Goal: Task Accomplishment & Management: Use online tool/utility

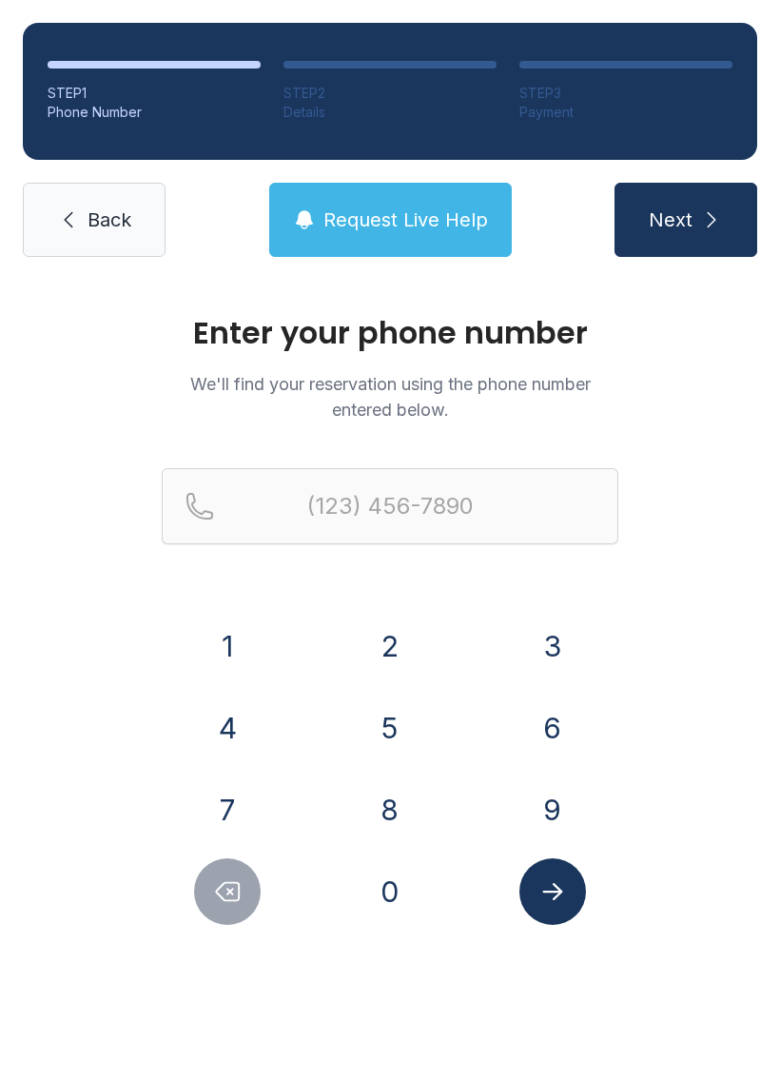
click at [392, 821] on button "8" at bounding box center [390, 810] width 67 height 67
click at [232, 728] on button "4" at bounding box center [227, 728] width 67 height 67
click at [566, 635] on button "3" at bounding box center [553, 646] width 67 height 67
click at [402, 810] on button "8" at bounding box center [390, 810] width 67 height 67
click at [556, 649] on button "3" at bounding box center [553, 646] width 67 height 67
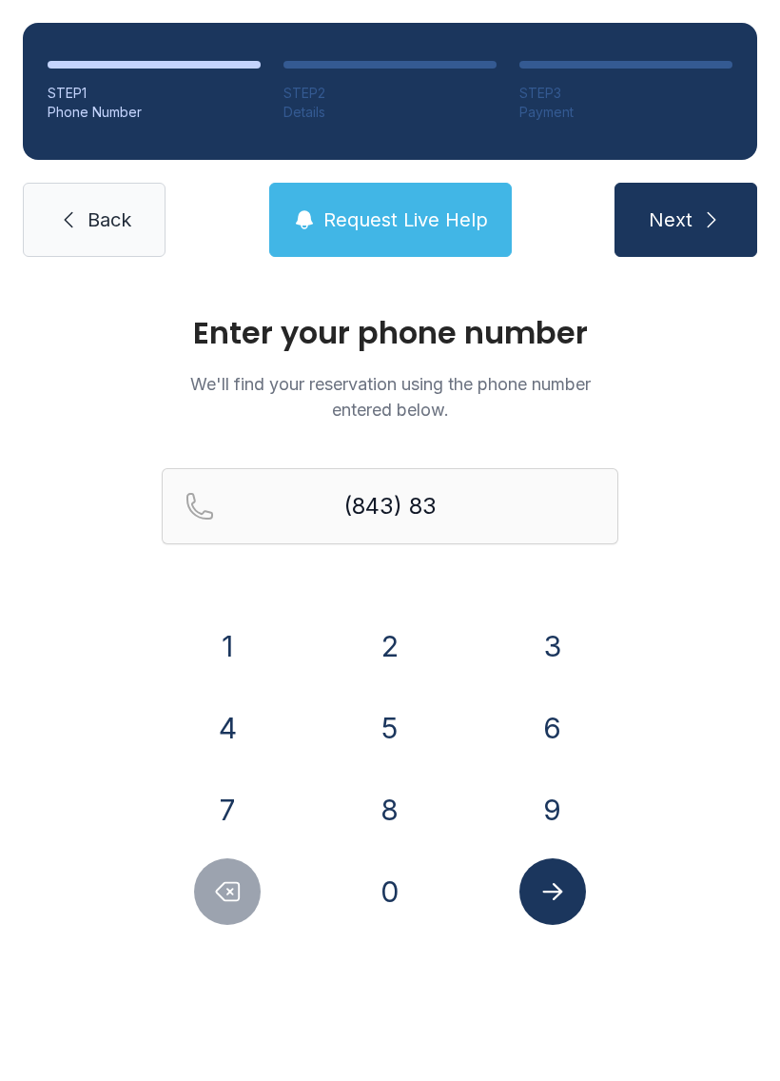
click at [556, 649] on button "3" at bounding box center [553, 646] width 67 height 67
click at [399, 735] on button "5" at bounding box center [390, 728] width 67 height 67
click at [552, 657] on button "3" at bounding box center [553, 646] width 67 height 67
click at [407, 728] on button "5" at bounding box center [390, 728] width 67 height 67
click at [237, 658] on button "1" at bounding box center [227, 646] width 67 height 67
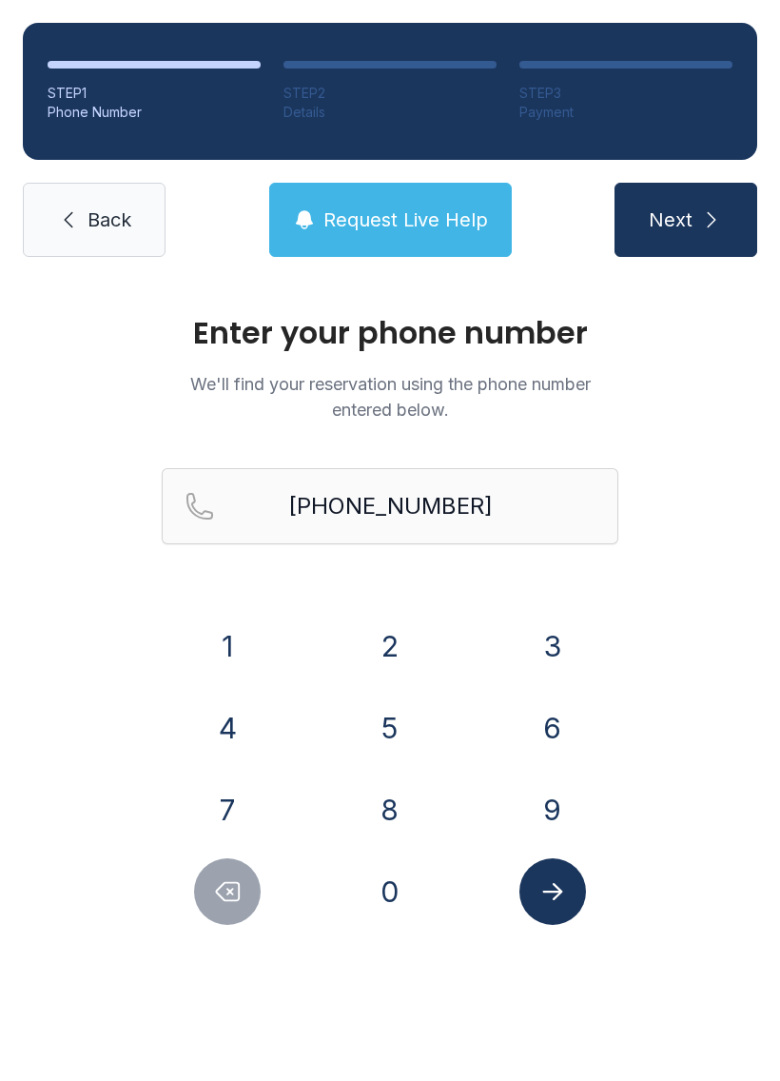
click at [706, 225] on icon "submit" at bounding box center [712, 219] width 23 height 23
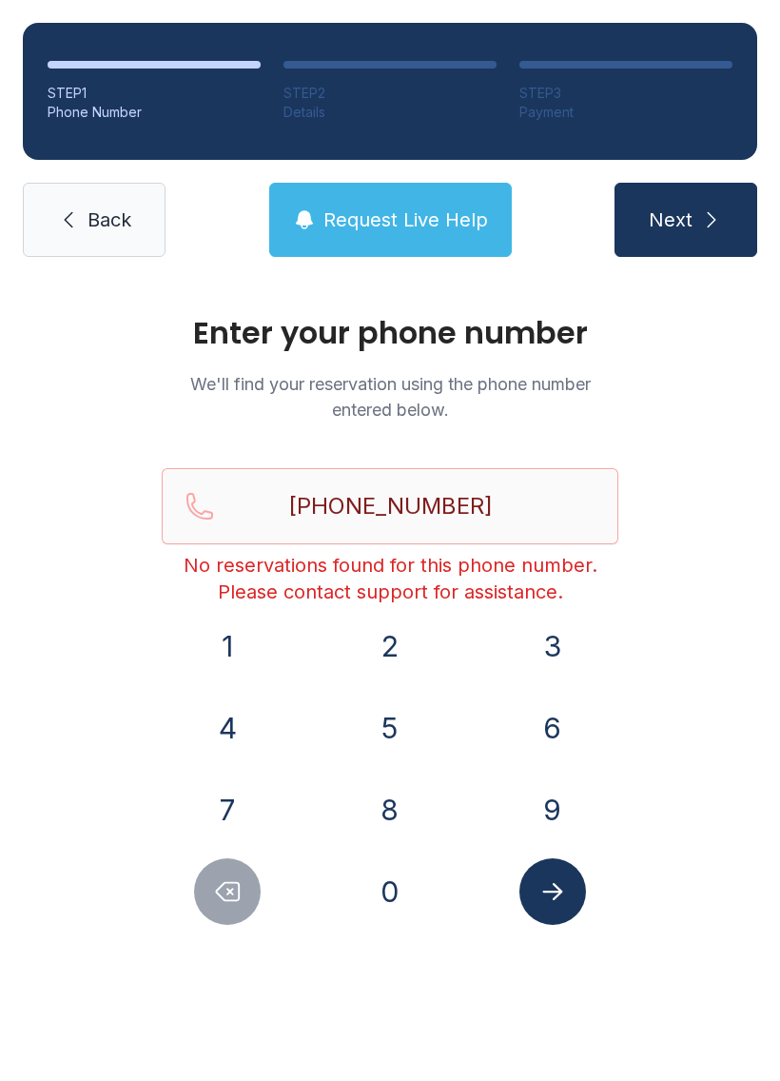
click at [235, 897] on icon "Delete number" at bounding box center [227, 892] width 29 height 29
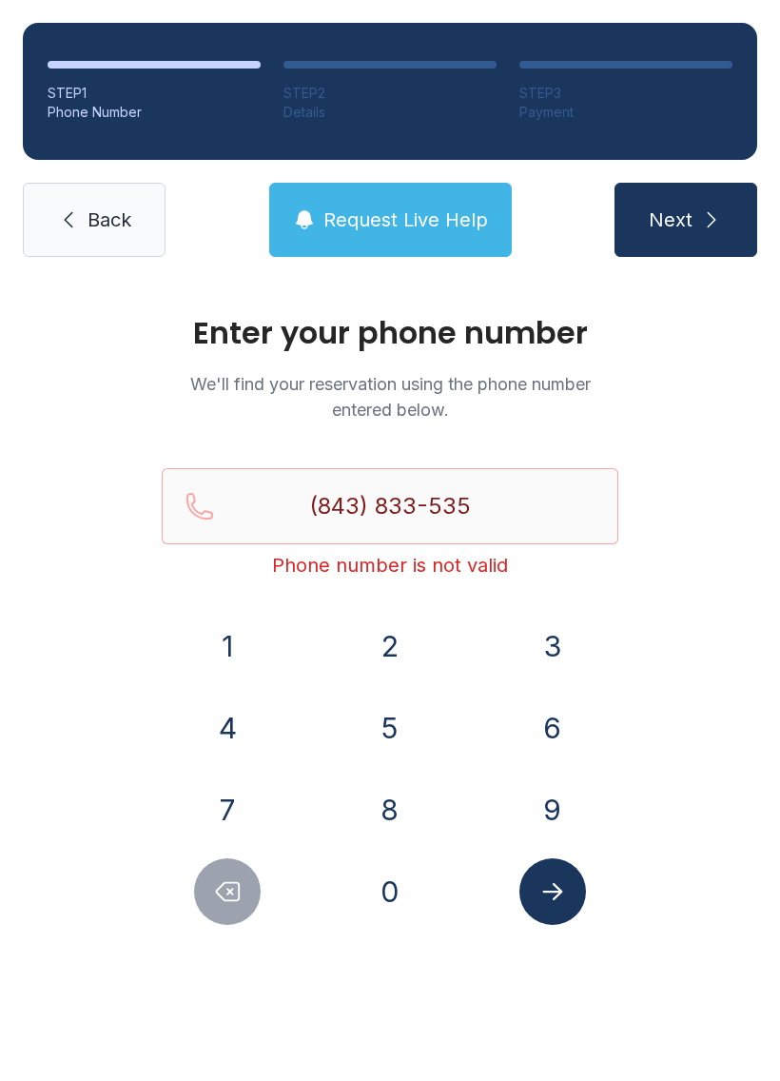
click at [235, 896] on icon "Delete number" at bounding box center [227, 892] width 29 height 29
click at [235, 892] on icon "Delete number" at bounding box center [227, 892] width 29 height 29
click at [235, 893] on icon "Delete number" at bounding box center [227, 892] width 29 height 29
click at [234, 893] on icon "Delete number" at bounding box center [227, 892] width 29 height 29
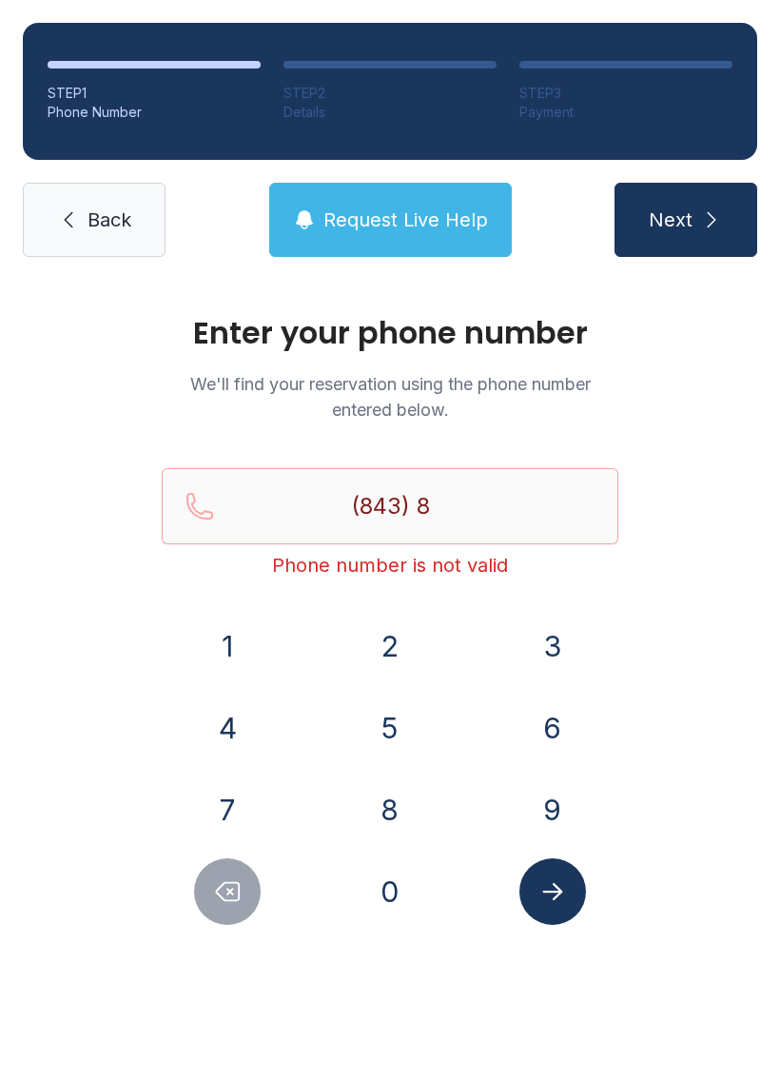
click at [247, 892] on button "Delete number" at bounding box center [227, 892] width 67 height 67
click at [247, 891] on button "Delete number" at bounding box center [227, 892] width 67 height 67
click at [246, 899] on button "Delete number" at bounding box center [227, 892] width 67 height 67
type input "(8"
click at [245, 898] on button "Delete number" at bounding box center [227, 892] width 67 height 67
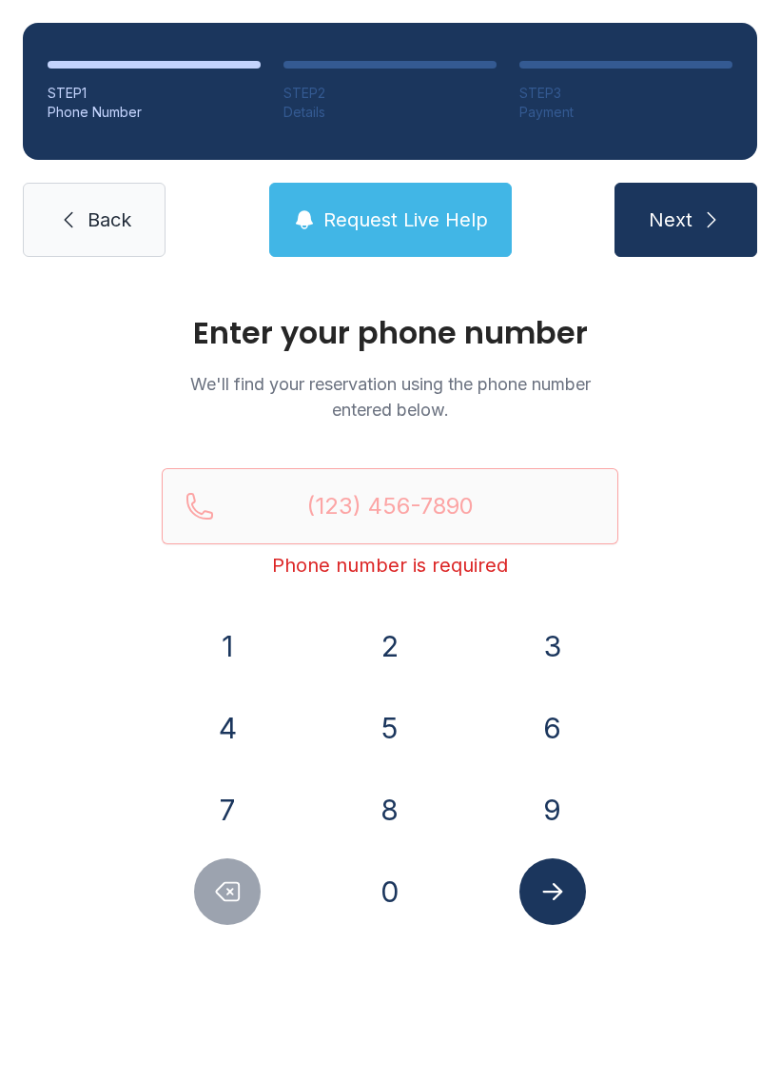
click at [244, 909] on button "Delete number" at bounding box center [227, 892] width 67 height 67
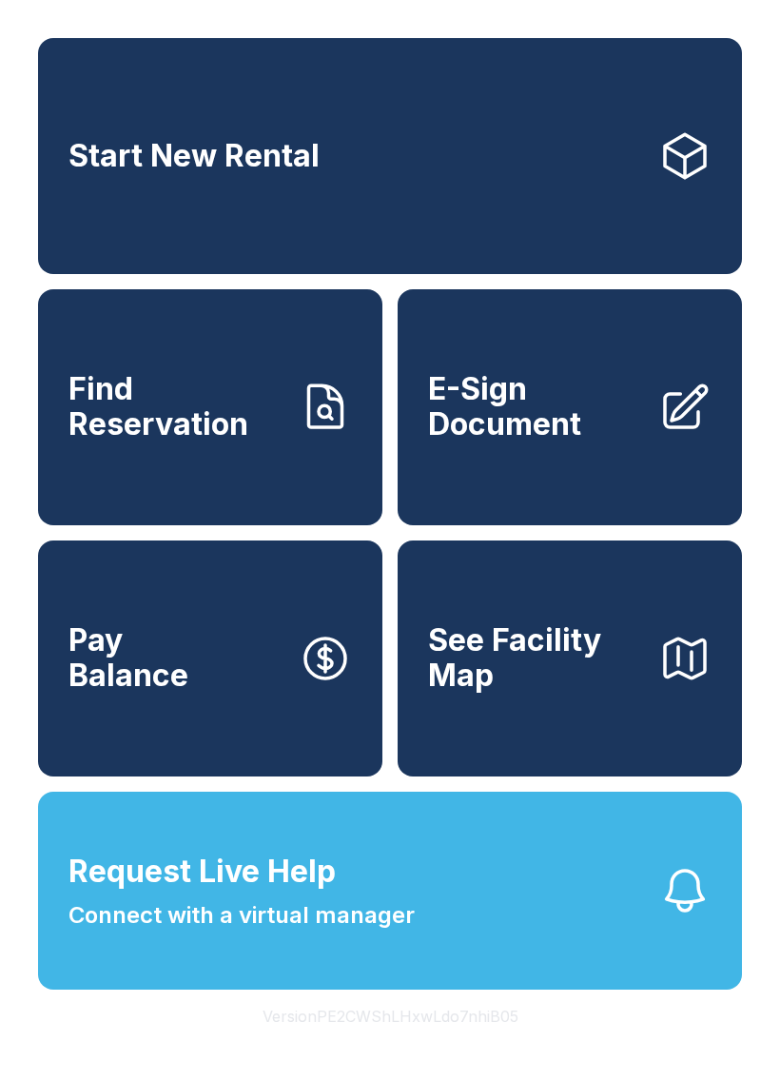
click at [634, 14] on div "Start New Rental Find Reservation E-Sign Document Pay Balance See Facility Map …" at bounding box center [390, 540] width 780 height 1081
click at [496, 7] on div "Start New Rental Find Reservation E-Sign Document Pay Balance See Facility Map …" at bounding box center [390, 540] width 780 height 1081
click at [495, 7] on div "Start New Rental Find Reservation E-Sign Document Pay Balance See Facility Map …" at bounding box center [390, 540] width 780 height 1081
click at [483, 6] on div "Start New Rental Find Reservation E-Sign Document Pay Balance See Facility Map …" at bounding box center [390, 540] width 780 height 1081
click at [366, 1043] on button "Version PE2CWShLHxwLdo7nhiB05" at bounding box center [390, 1016] width 286 height 53
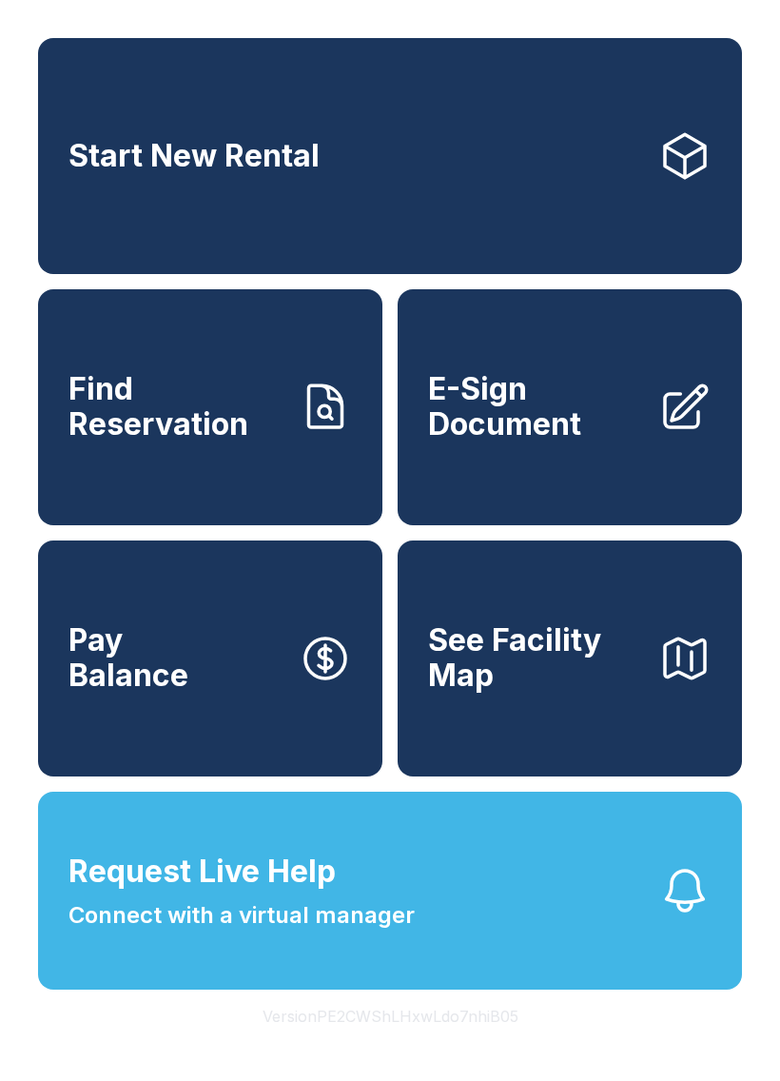
click at [365, 1043] on button "Version PE2CWShLHxwLdo7nhiB05" at bounding box center [390, 1016] width 286 height 53
click at [666, 427] on icon at bounding box center [686, 406] width 42 height 42
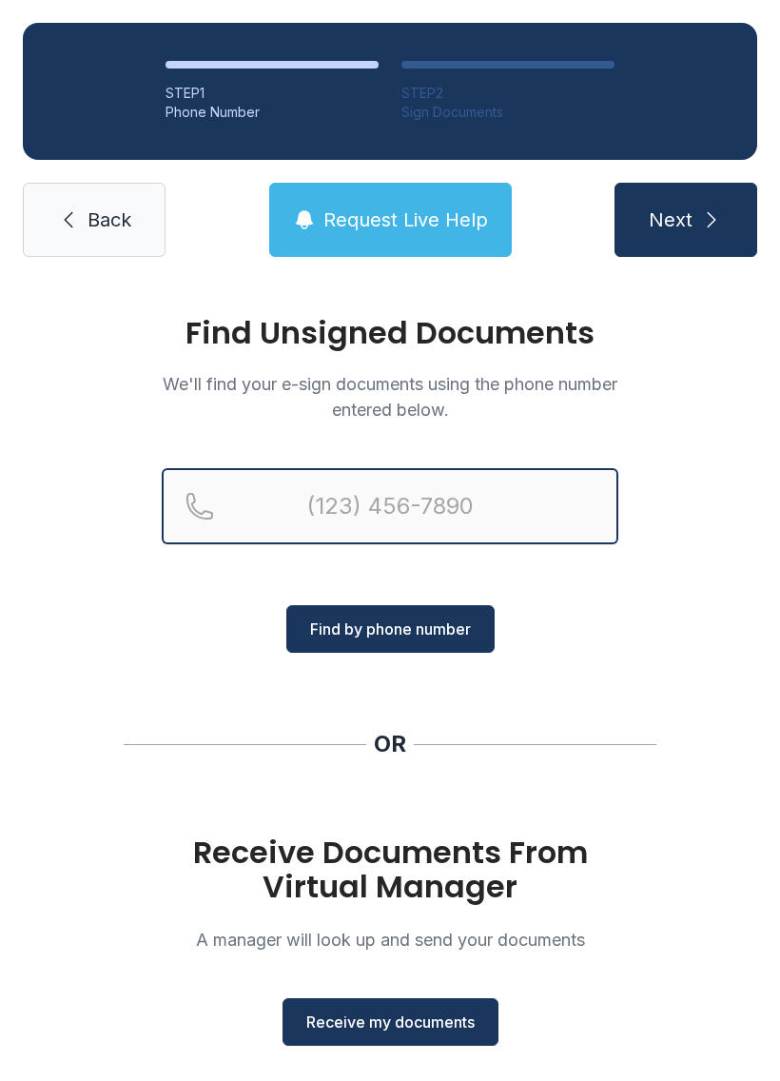
click at [306, 492] on input "Reservation phone number" at bounding box center [390, 506] width 457 height 76
type input "[PHONE_NUMBER]"
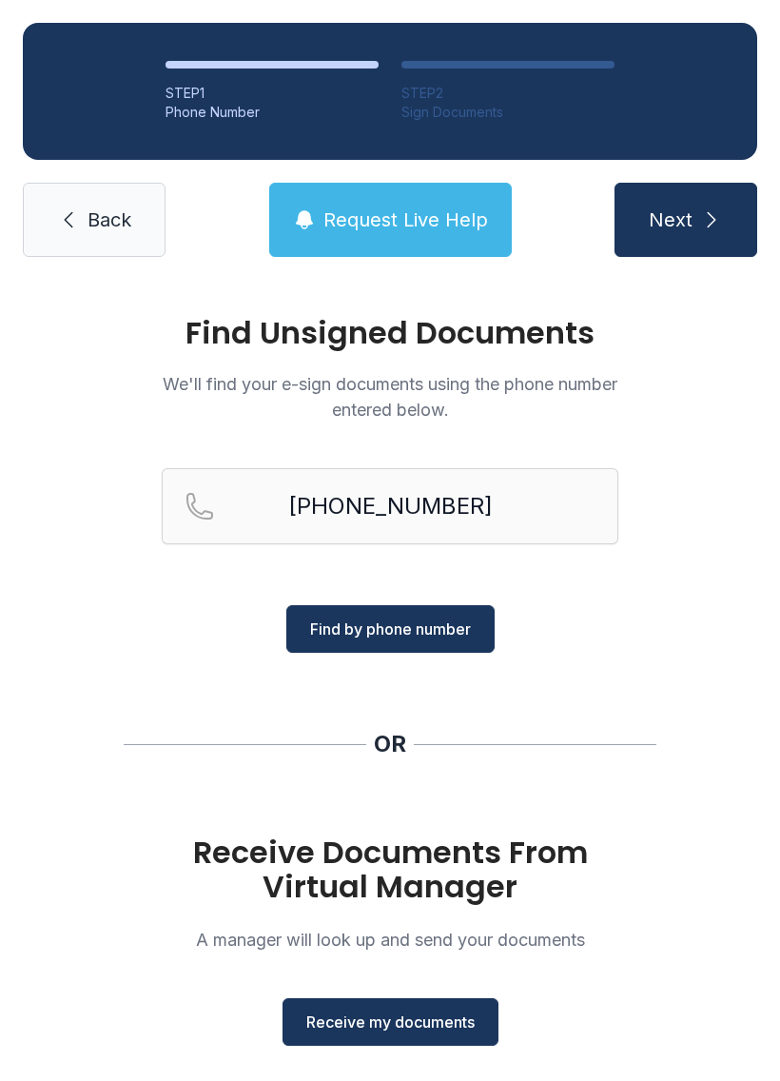
click at [404, 629] on span "Find by phone number" at bounding box center [390, 629] width 161 height 23
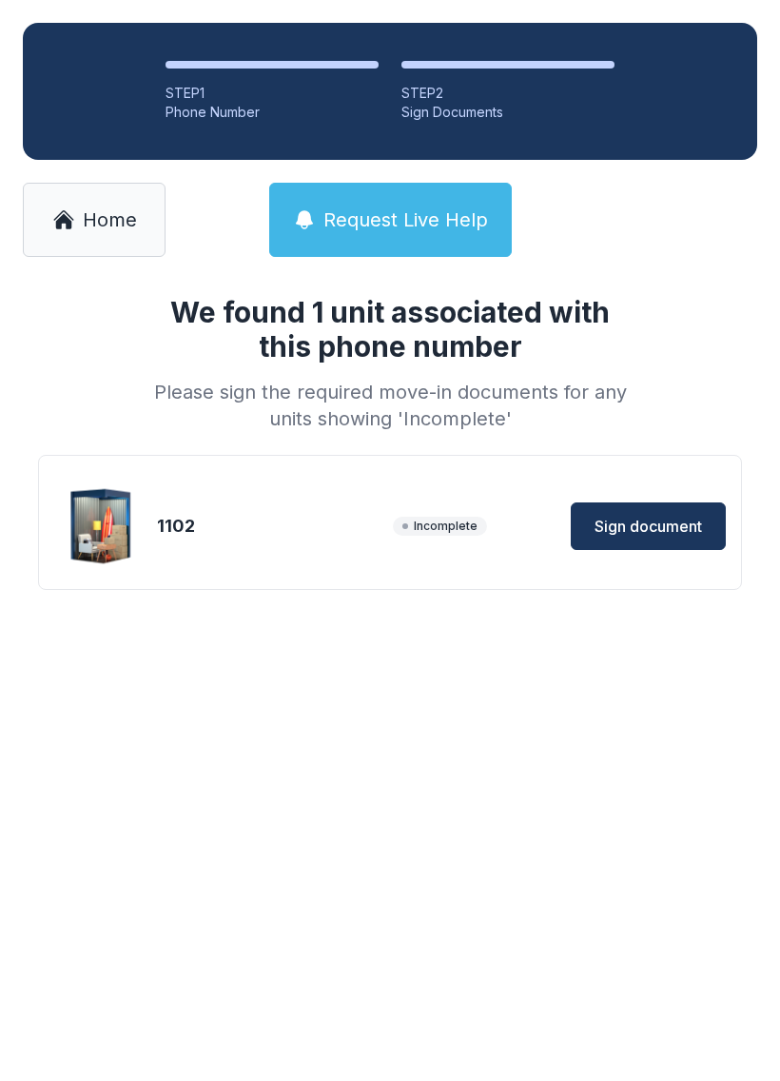
click at [663, 538] on button "Sign document" at bounding box center [648, 527] width 155 height 48
click at [90, 224] on span "Home" at bounding box center [110, 220] width 54 height 27
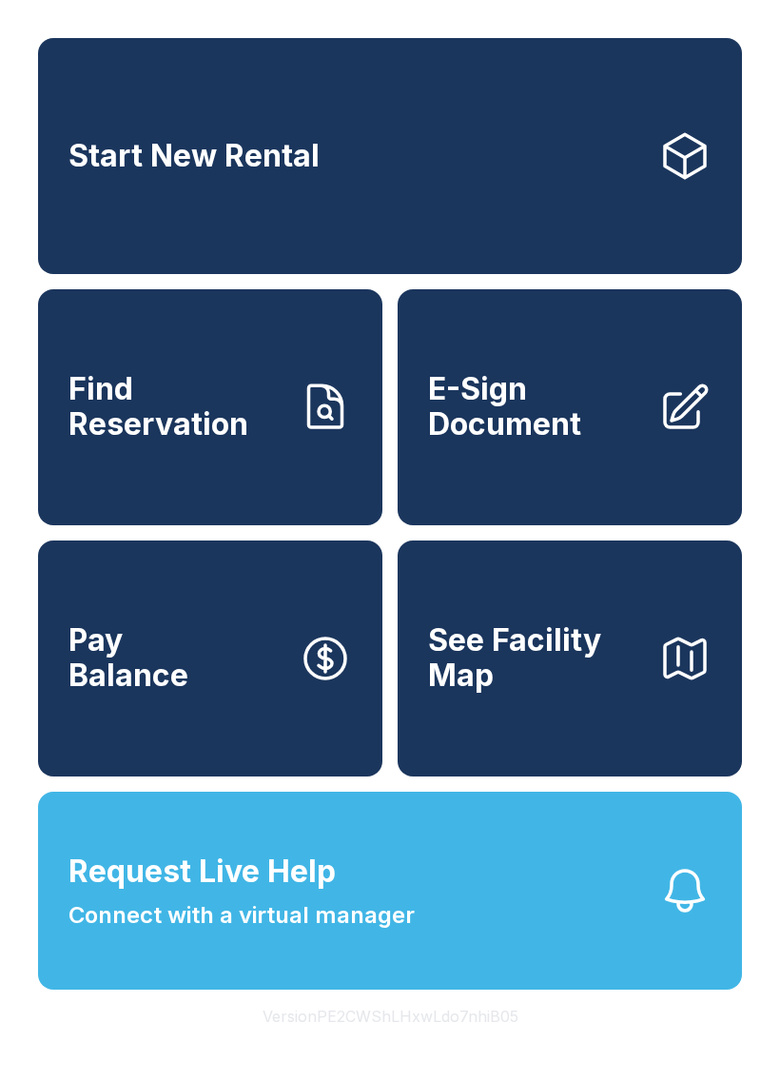
click at [636, 419] on span "E-Sign Document" at bounding box center [535, 406] width 215 height 69
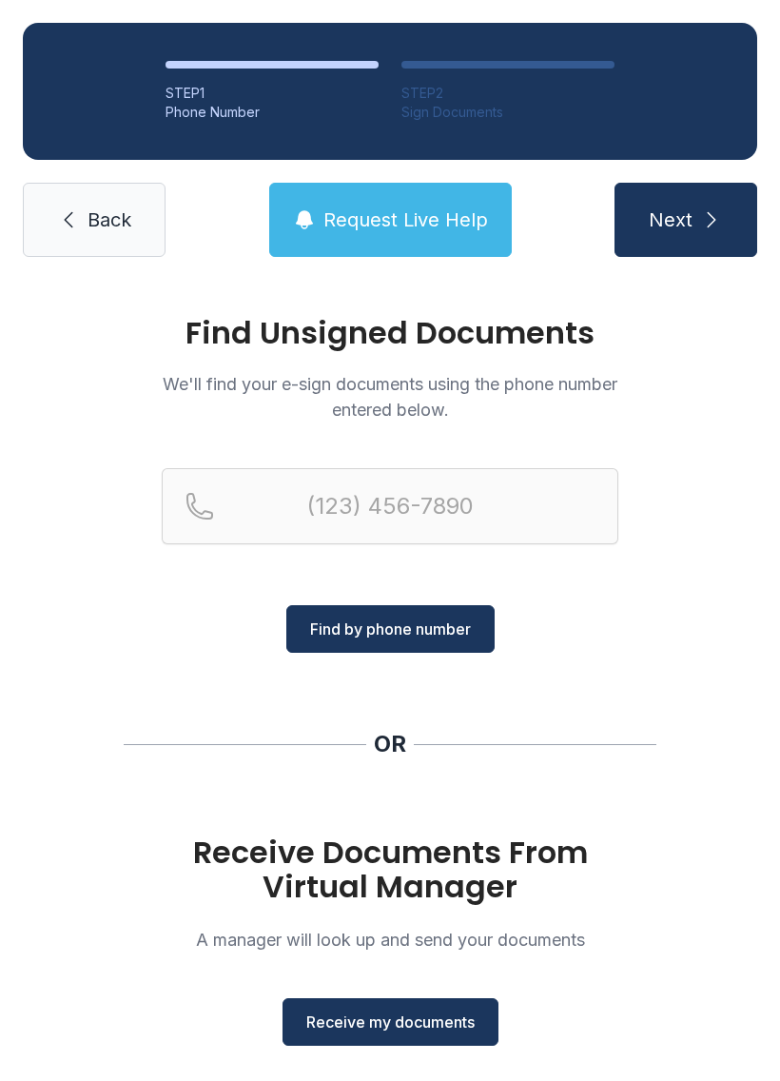
click at [393, 1026] on span "Receive my documents" at bounding box center [390, 1022] width 168 height 23
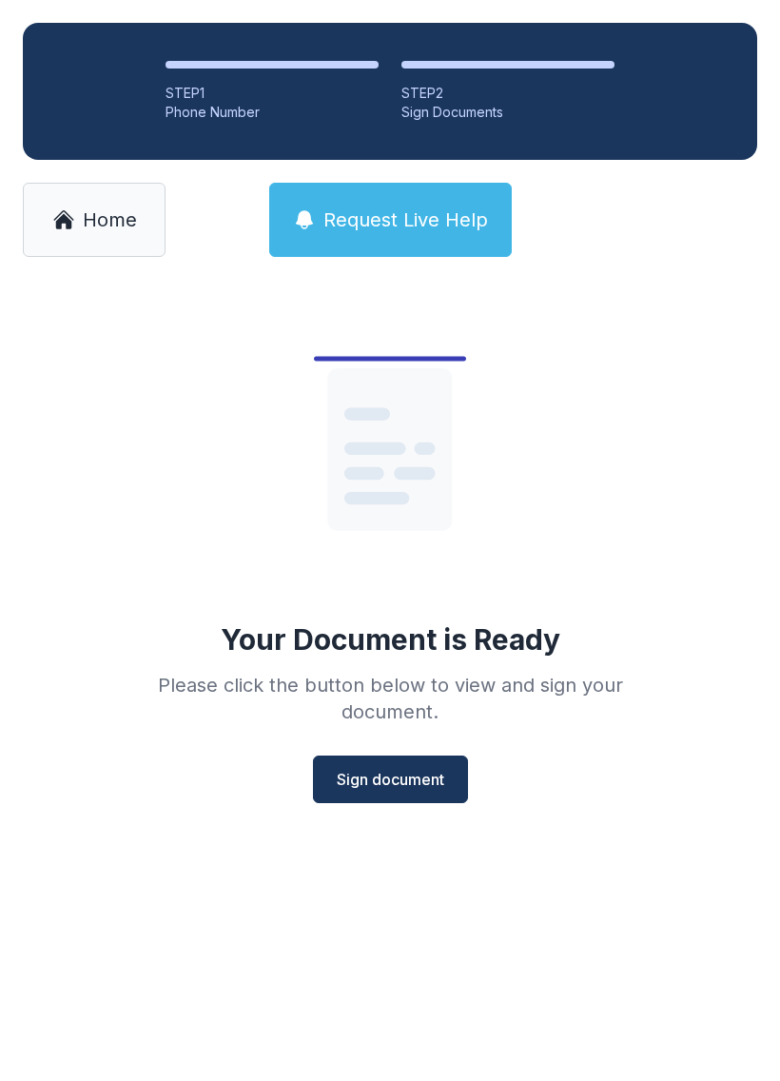
click at [385, 781] on span "Sign document" at bounding box center [391, 779] width 108 height 23
